Goal: Task Accomplishment & Management: Manage account settings

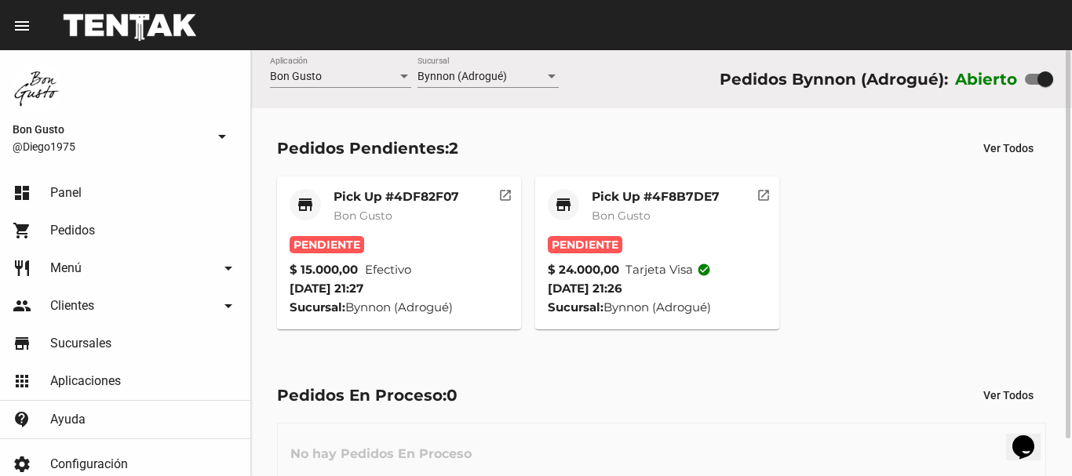
click at [629, 224] on div "Pick Up #4F8B7DE7 Bon Gusto" at bounding box center [656, 212] width 128 height 47
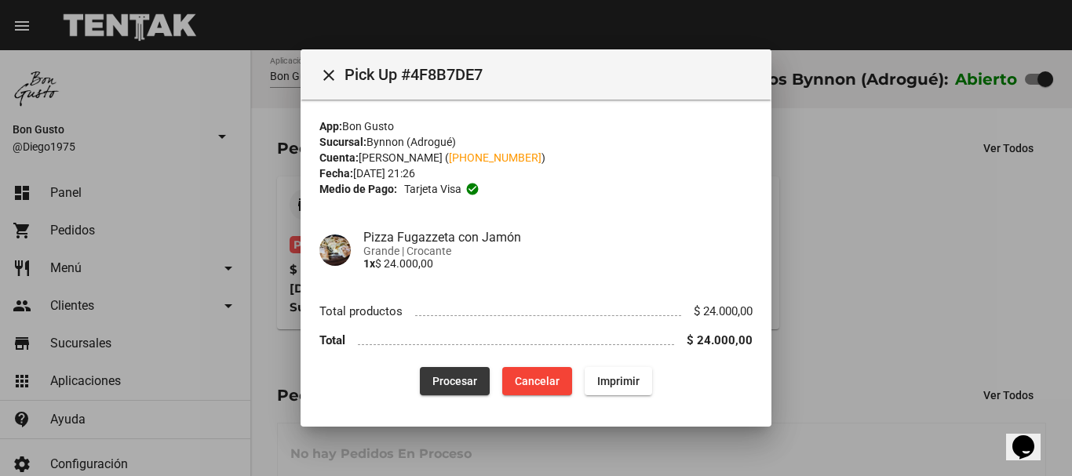
click at [461, 374] on button "Procesar" at bounding box center [455, 381] width 70 height 28
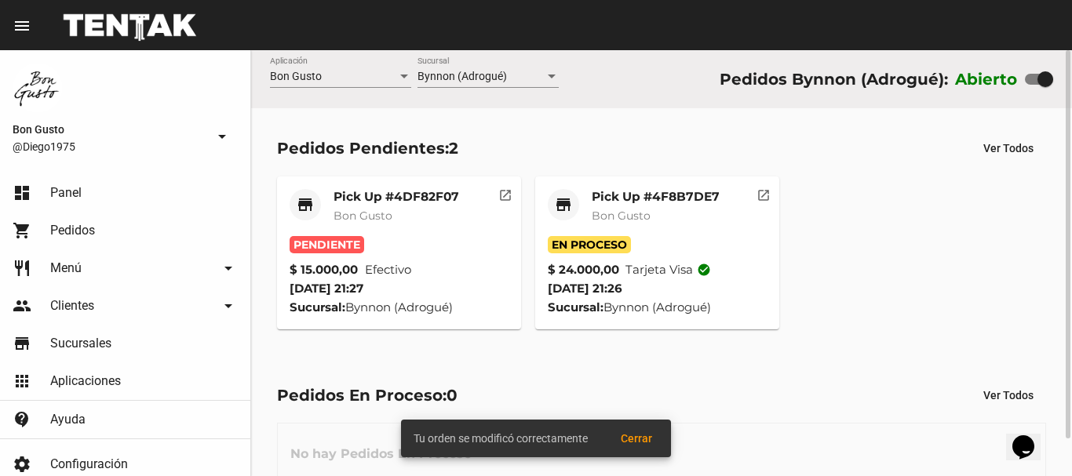
click at [418, 246] on div "Pendiente" at bounding box center [399, 244] width 219 height 17
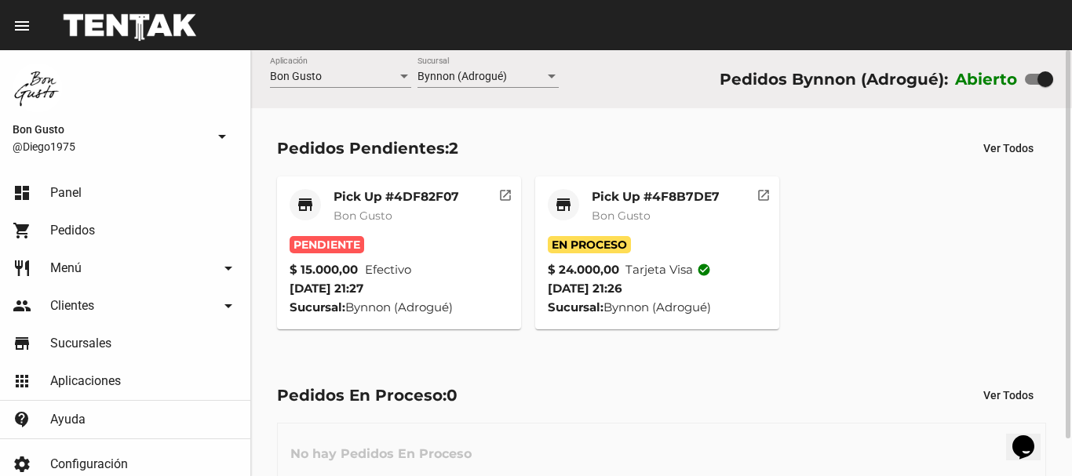
click at [392, 224] on div "Pick Up #4DF82F07 Bon Gusto" at bounding box center [397, 212] width 126 height 47
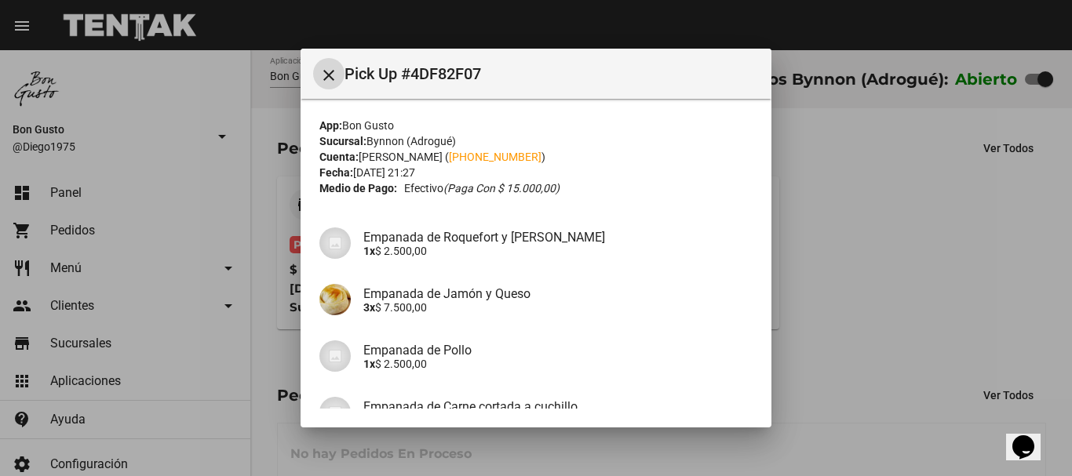
scroll to position [156, 0]
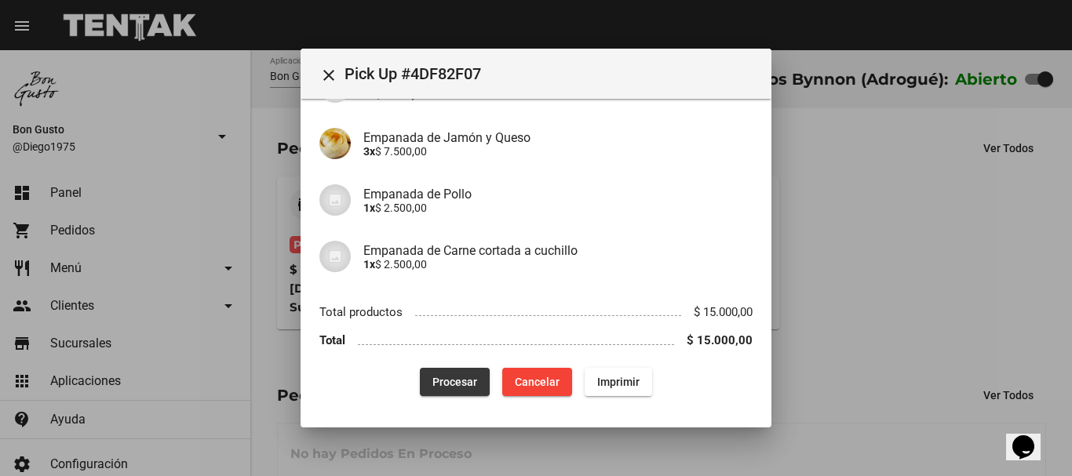
click at [460, 388] on button "Procesar" at bounding box center [455, 382] width 70 height 28
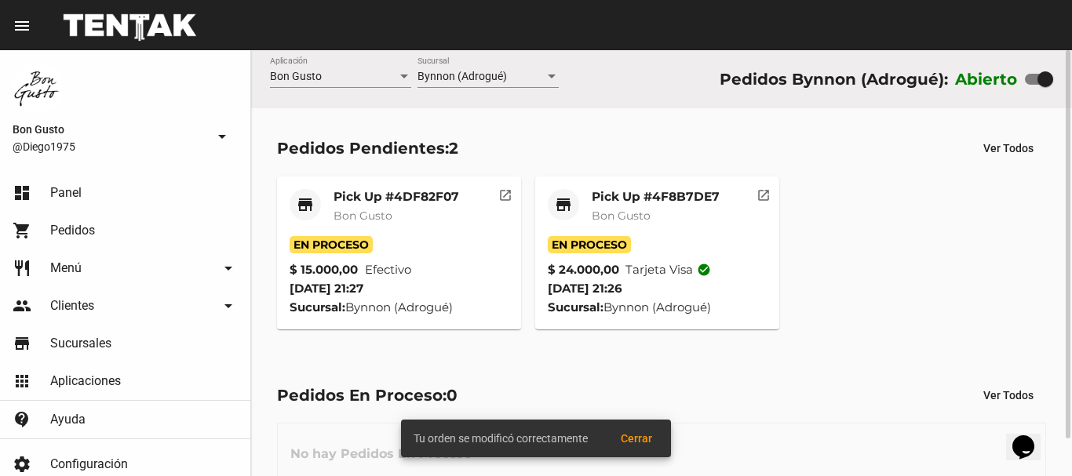
click at [651, 228] on div "Pick Up #4F8B7DE7 Bon Gusto" at bounding box center [656, 212] width 128 height 47
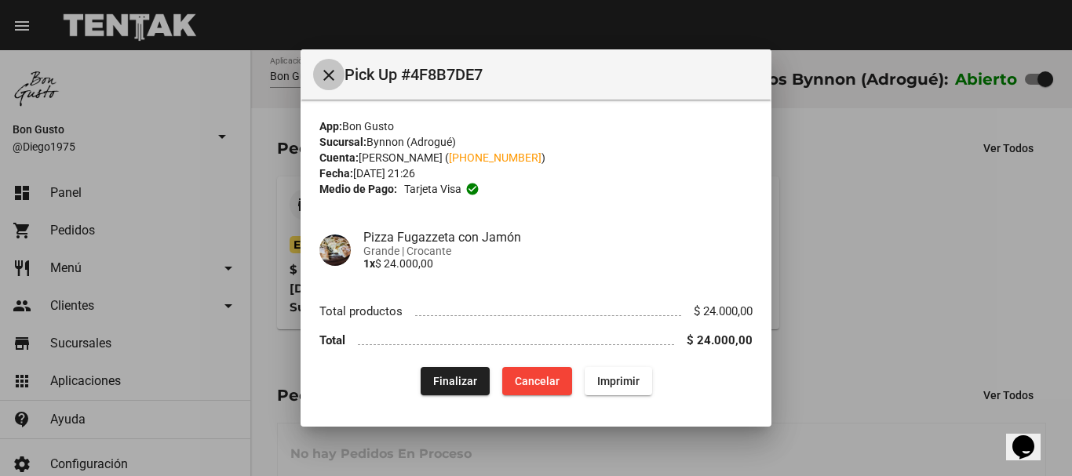
click at [332, 78] on mat-icon "close" at bounding box center [328, 75] width 19 height 19
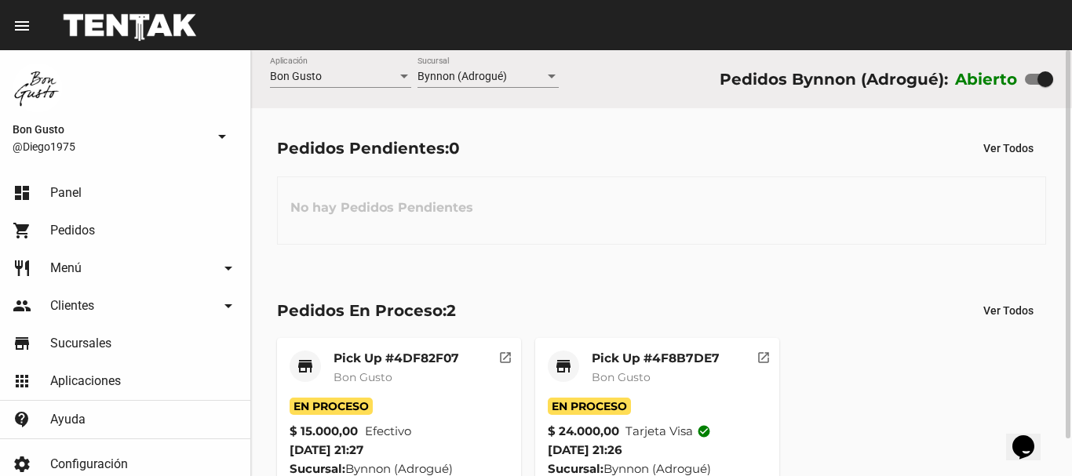
click at [657, 388] on div "Pick Up #4F8B7DE7 Bon Gusto" at bounding box center [656, 374] width 128 height 47
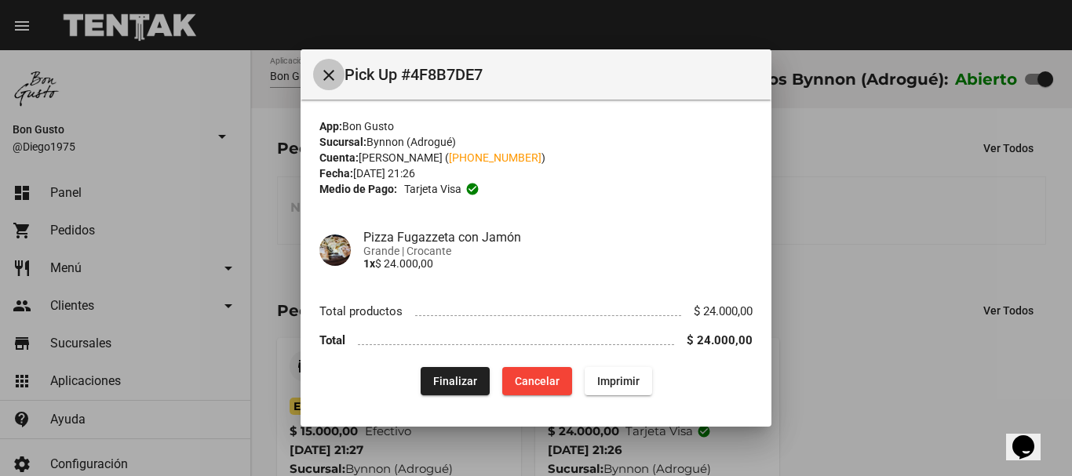
click at [326, 76] on mat-icon "close" at bounding box center [328, 75] width 19 height 19
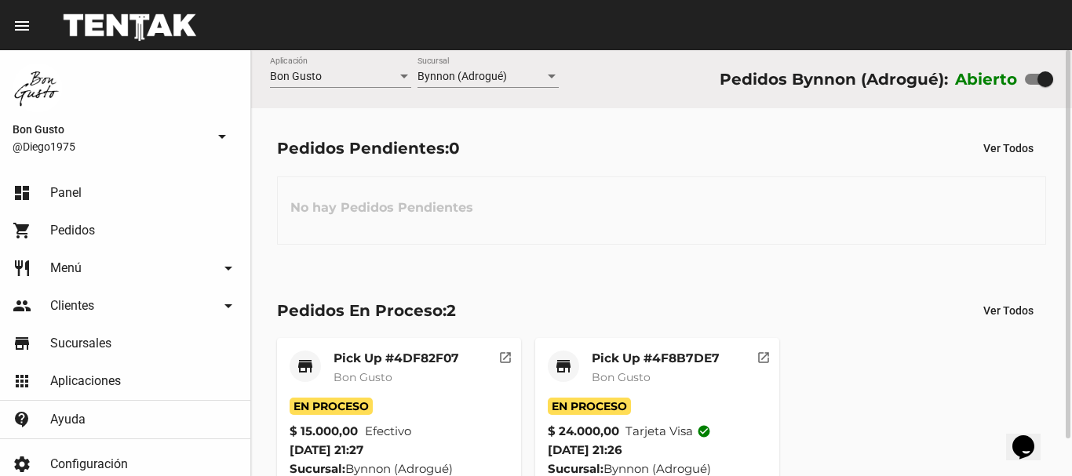
scroll to position [41, 0]
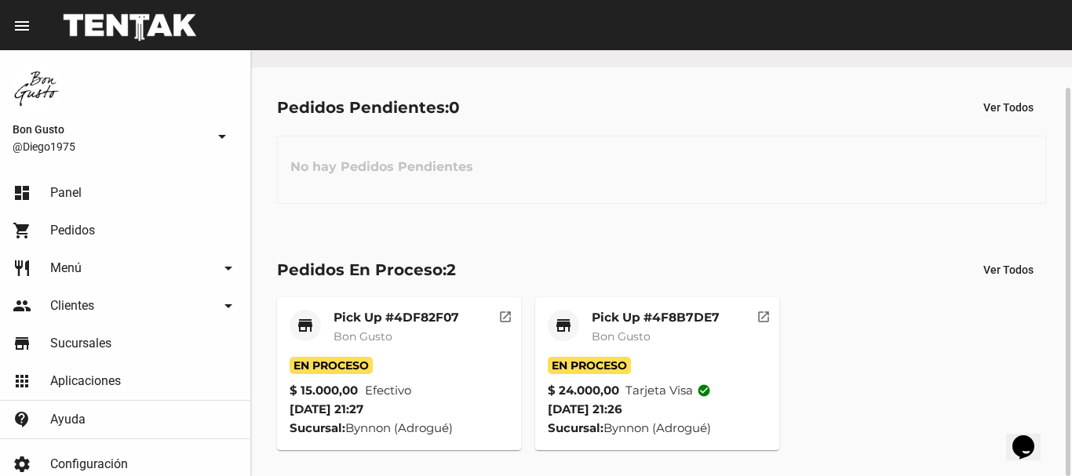
click at [691, 352] on div "Pick Up #4F8B7DE7 Bon Gusto" at bounding box center [656, 333] width 128 height 47
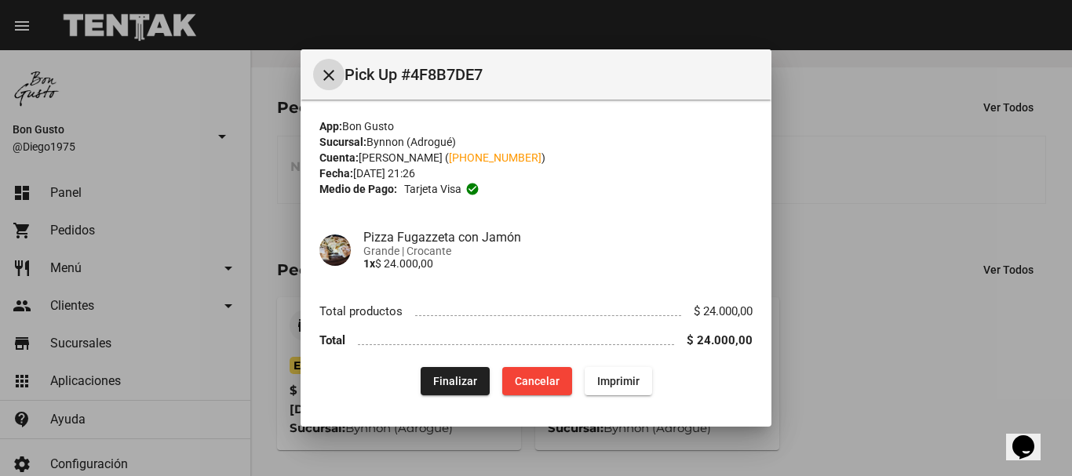
click at [312, 89] on mat-toolbar "close Pick Up #4F8B7DE7" at bounding box center [536, 74] width 471 height 50
click at [335, 83] on mat-icon "close" at bounding box center [328, 75] width 19 height 19
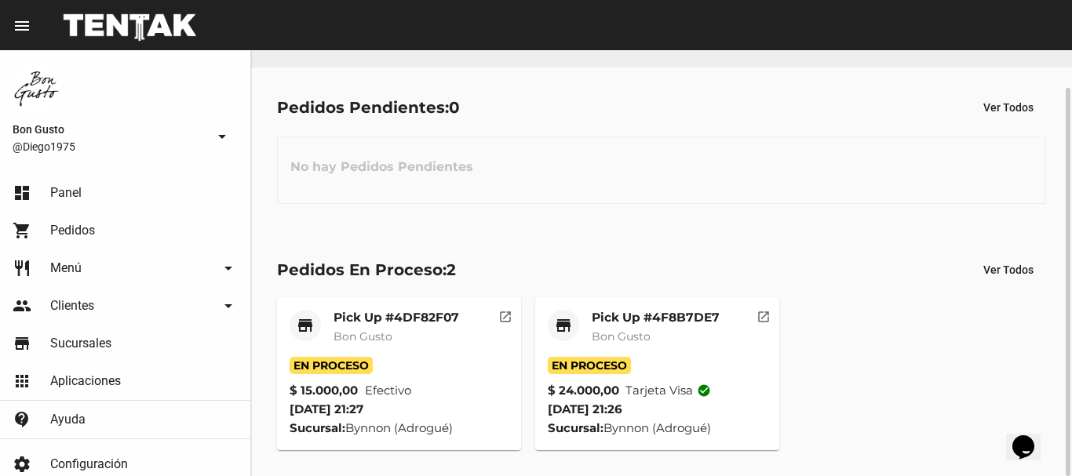
click at [371, 356] on div "Pick Up #4DF82F07 Bon Gusto" at bounding box center [397, 333] width 126 height 47
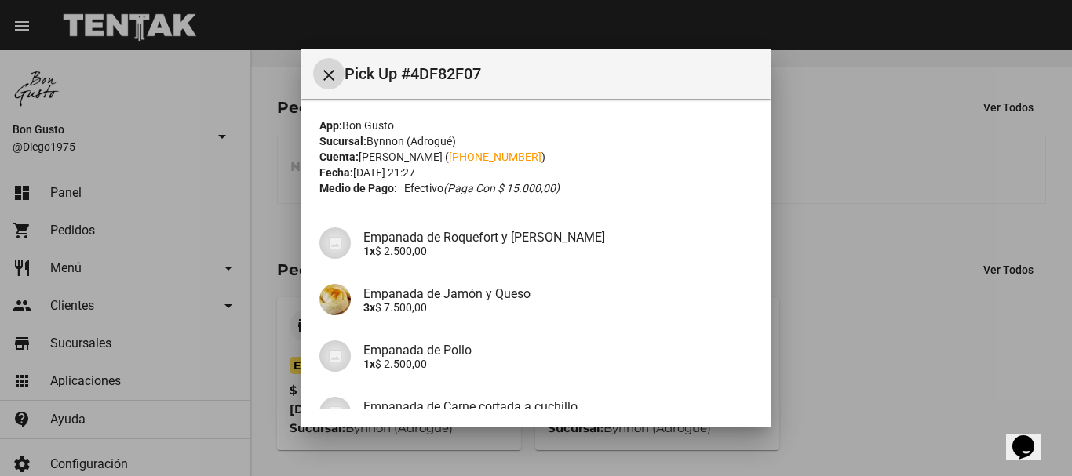
scroll to position [156, 0]
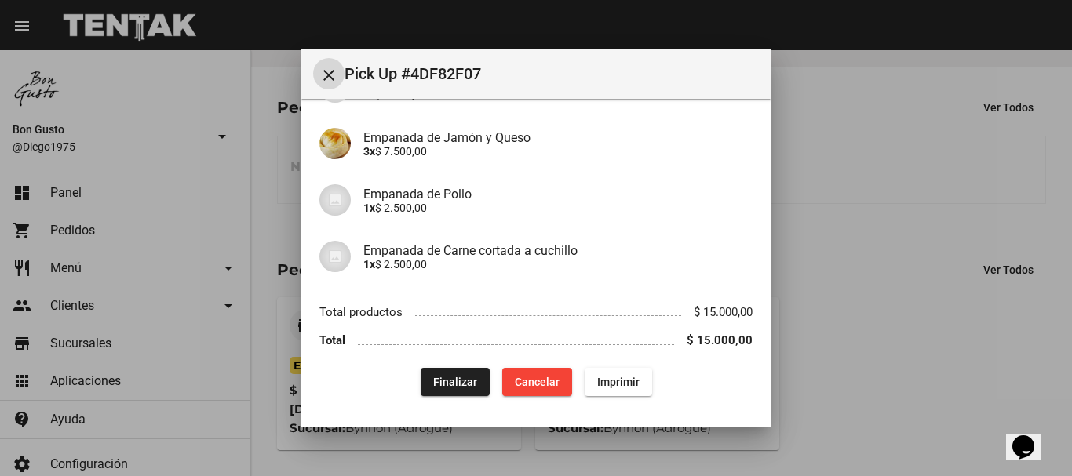
click at [336, 74] on mat-icon "close" at bounding box center [328, 75] width 19 height 19
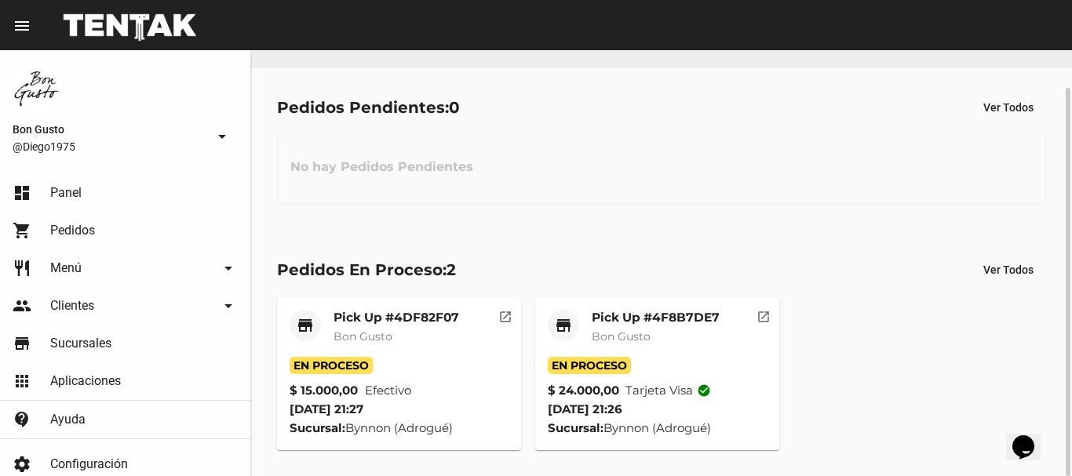
click at [478, 344] on mat-card-header "store Pick Up #4DF82F07 Bon Gusto" at bounding box center [399, 333] width 219 height 47
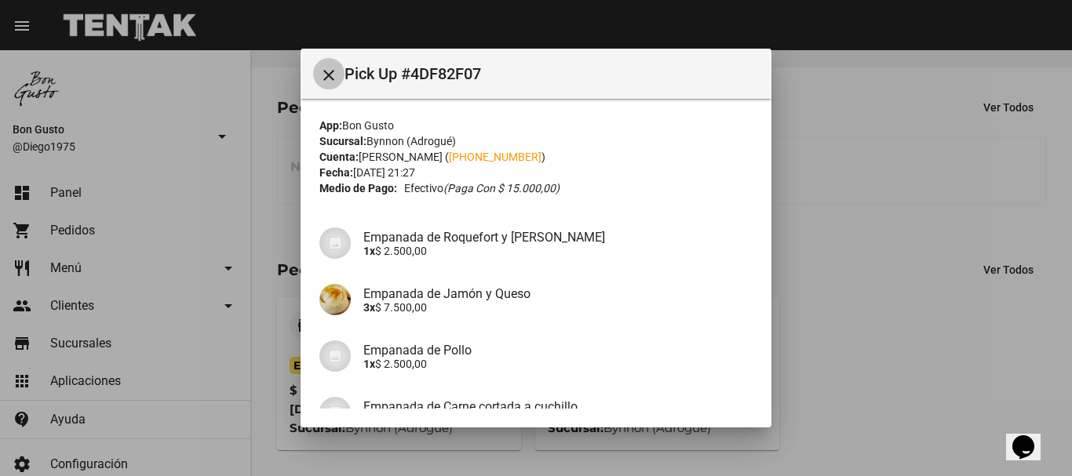
click at [322, 77] on mat-icon "close" at bounding box center [328, 75] width 19 height 19
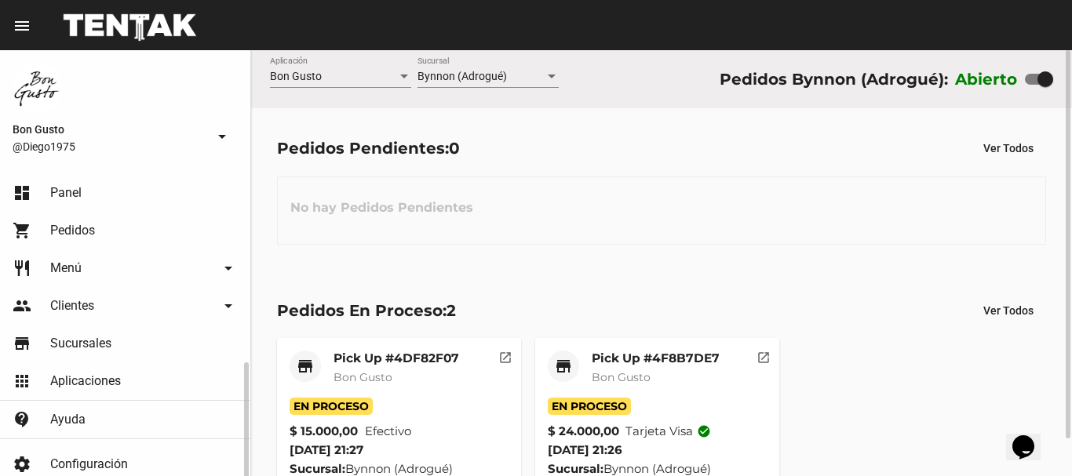
scroll to position [112, 0]
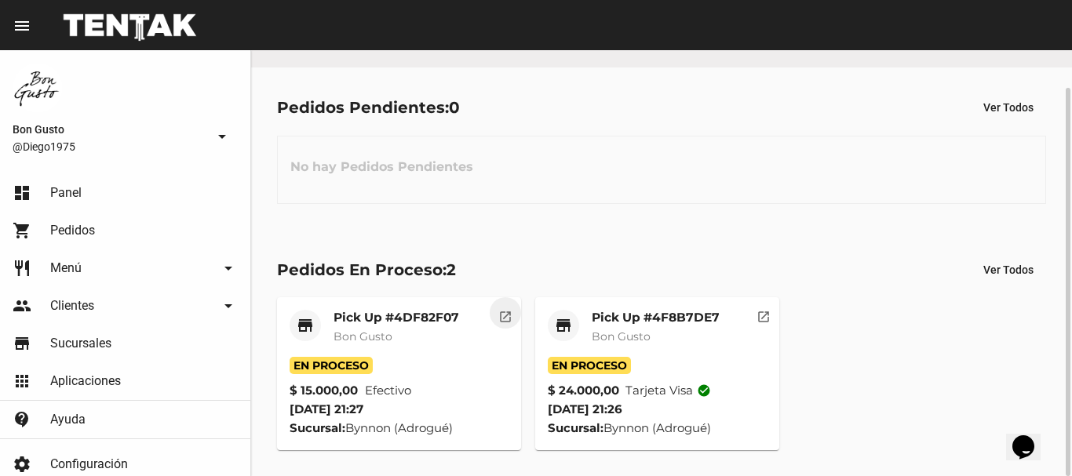
click at [499, 311] on mat-icon "open_in_new" at bounding box center [505, 315] width 14 height 14
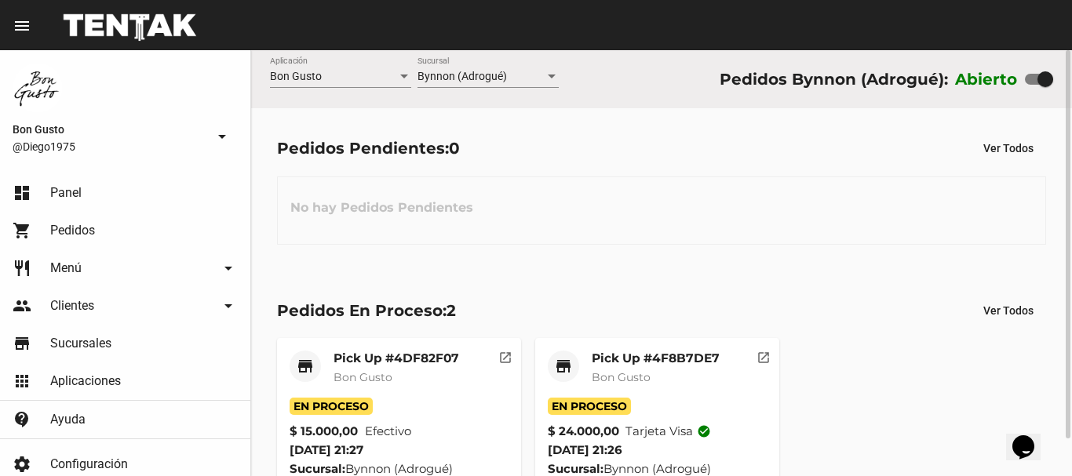
scroll to position [41, 0]
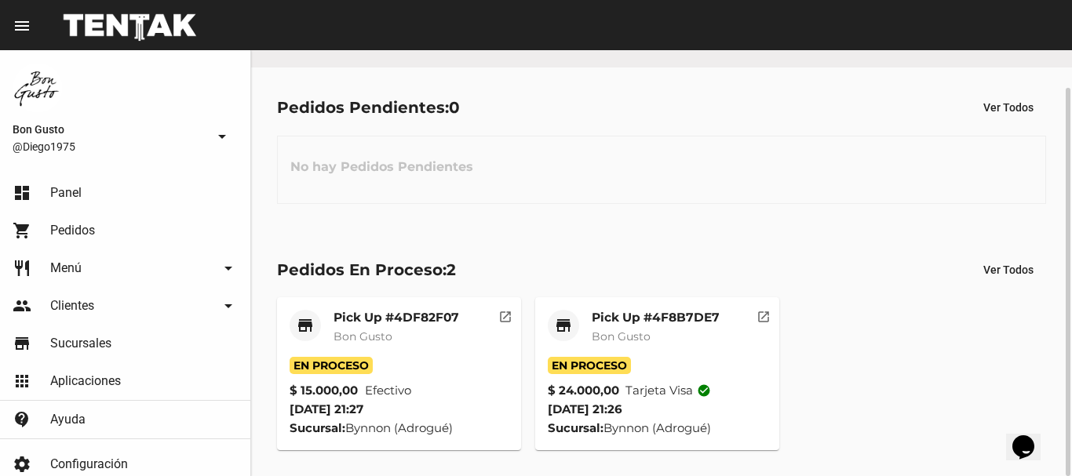
click at [438, 322] on mat-card-title "Pick Up #4DF82F07" at bounding box center [397, 318] width 126 height 16
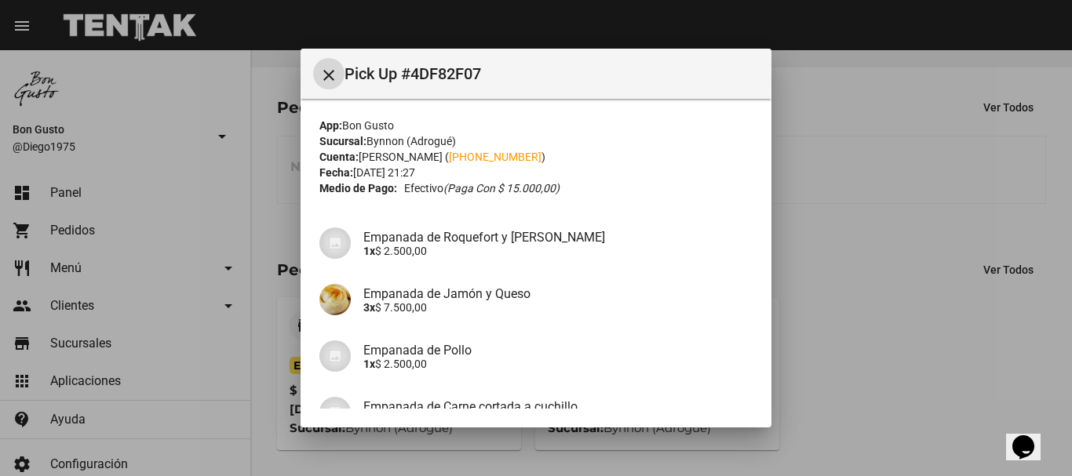
scroll to position [156, 0]
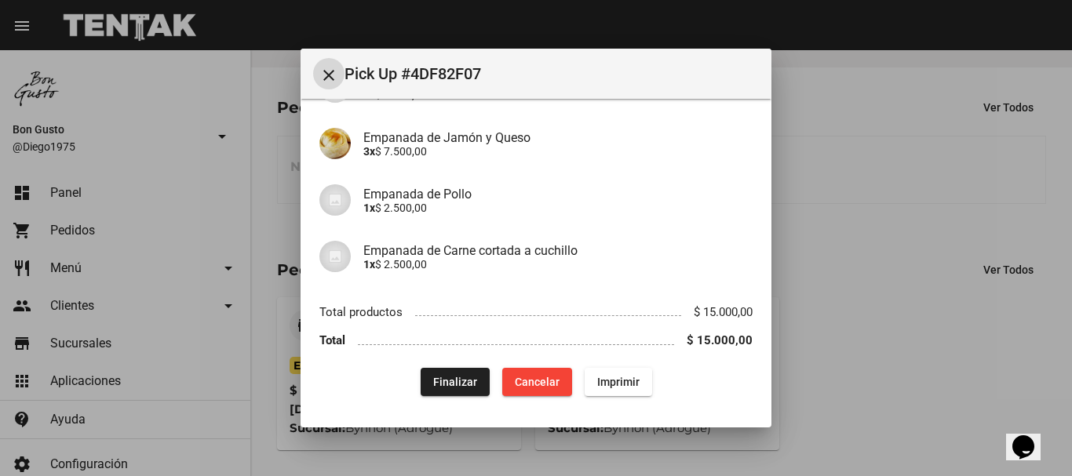
click at [435, 374] on button "Finalizar" at bounding box center [455, 382] width 69 height 28
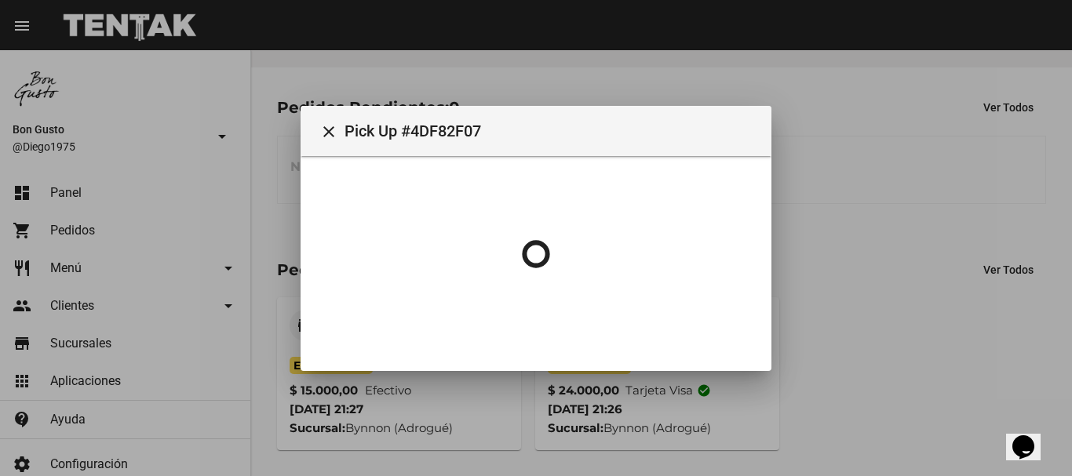
scroll to position [0, 0]
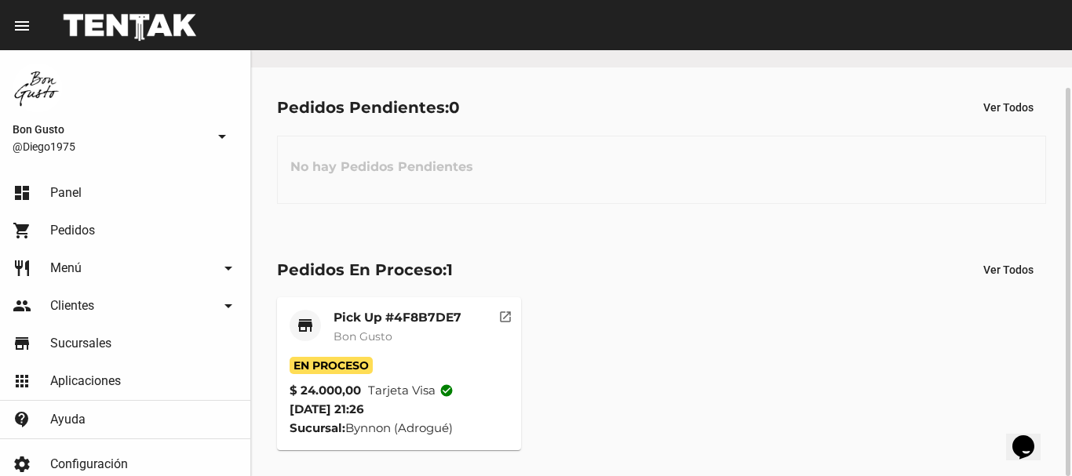
click at [416, 344] on mat-card-subtitle "Bon Gusto" at bounding box center [398, 337] width 128 height 16
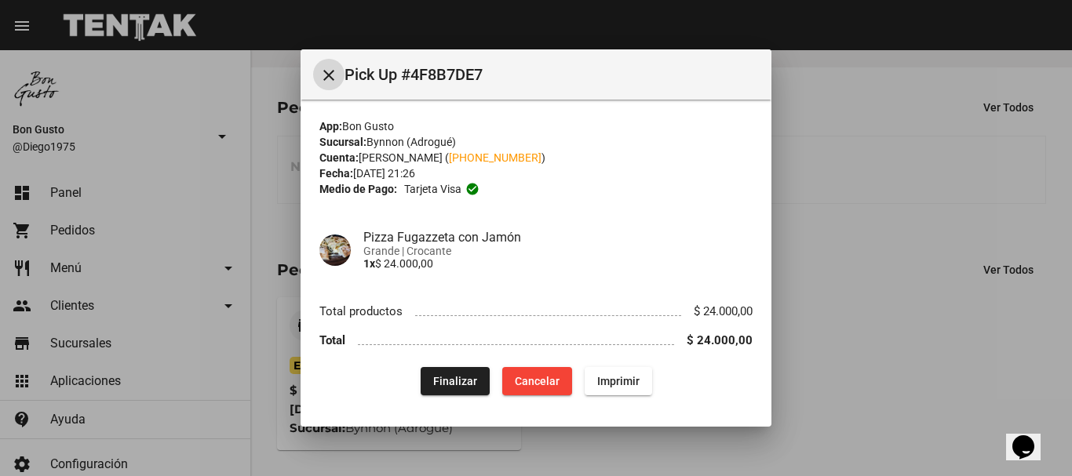
click at [326, 77] on mat-icon "close" at bounding box center [328, 75] width 19 height 19
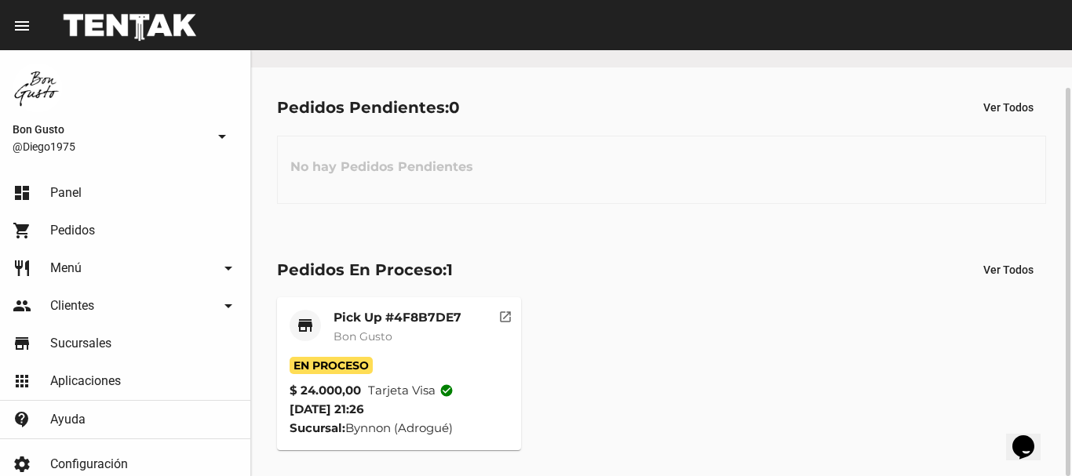
click at [351, 328] on div "Pick Up #4F8B7DE7 Bon Gusto" at bounding box center [398, 333] width 128 height 47
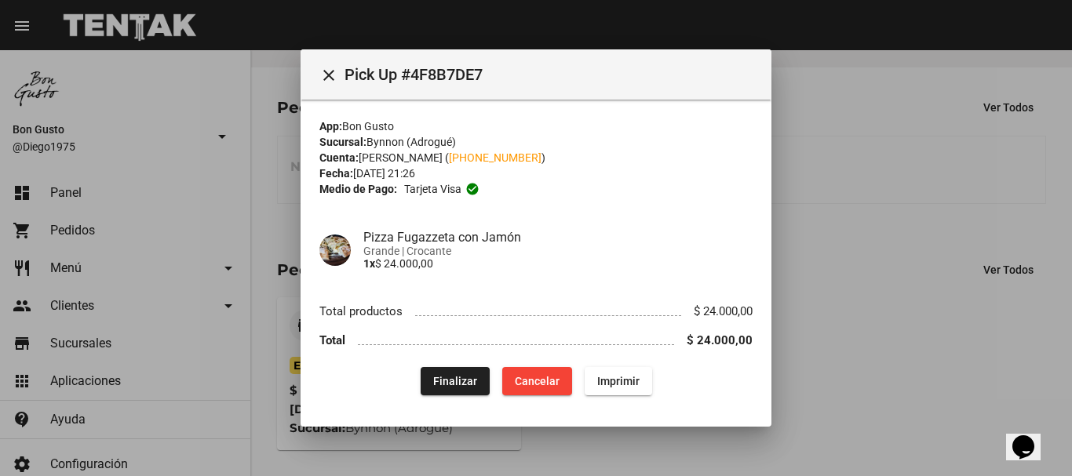
click at [907, 101] on div at bounding box center [536, 238] width 1072 height 476
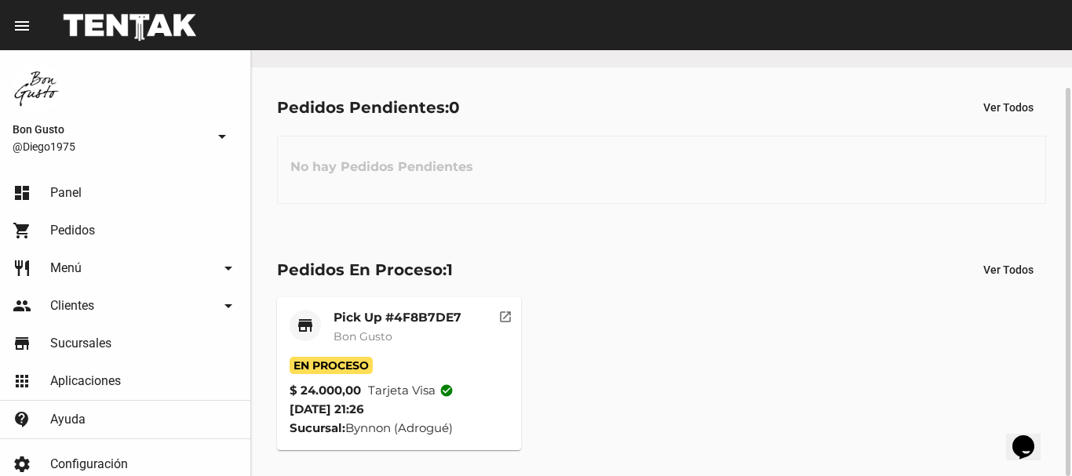
click at [436, 318] on mat-card-title "Pick Up #4F8B7DE7" at bounding box center [398, 318] width 128 height 16
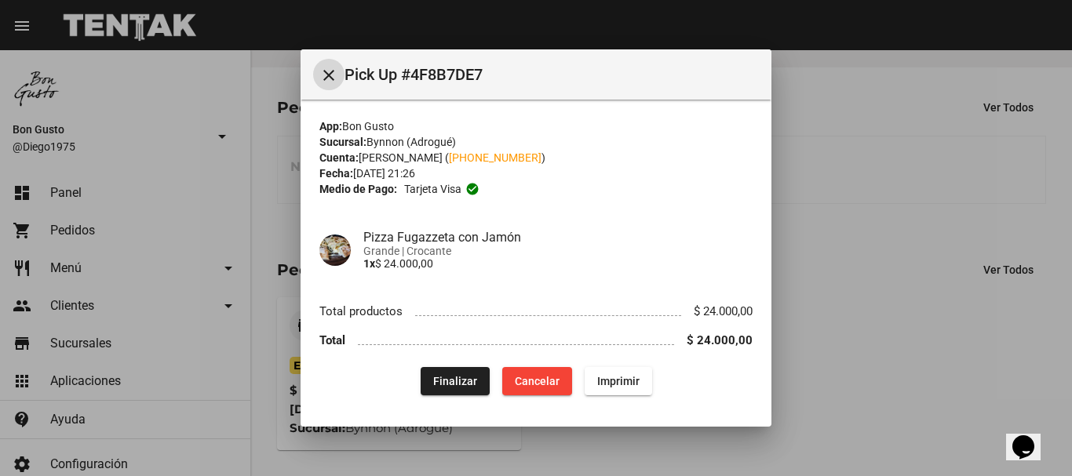
click at [475, 381] on span "Finalizar" at bounding box center [455, 381] width 44 height 13
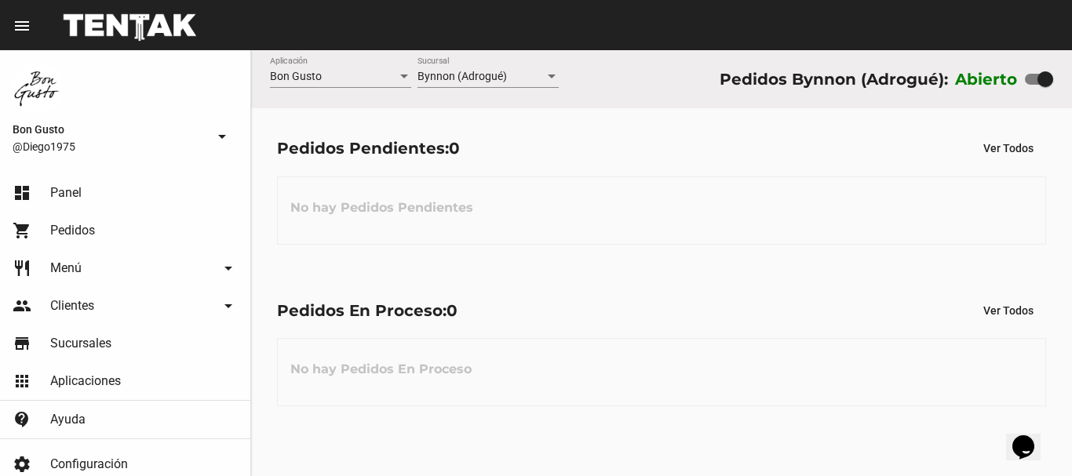
click at [436, 300] on div "Pedidos En Proceso: 0" at bounding box center [367, 310] width 181 height 25
click at [462, 235] on div "No hay Pedidos Pendientes" at bounding box center [661, 211] width 769 height 68
click at [1038, 83] on div at bounding box center [1046, 79] width 16 height 16
click at [1033, 85] on input "checkbox" at bounding box center [1032, 85] width 1 height 1
checkbox input "false"
